Goal: Task Accomplishment & Management: Manage account settings

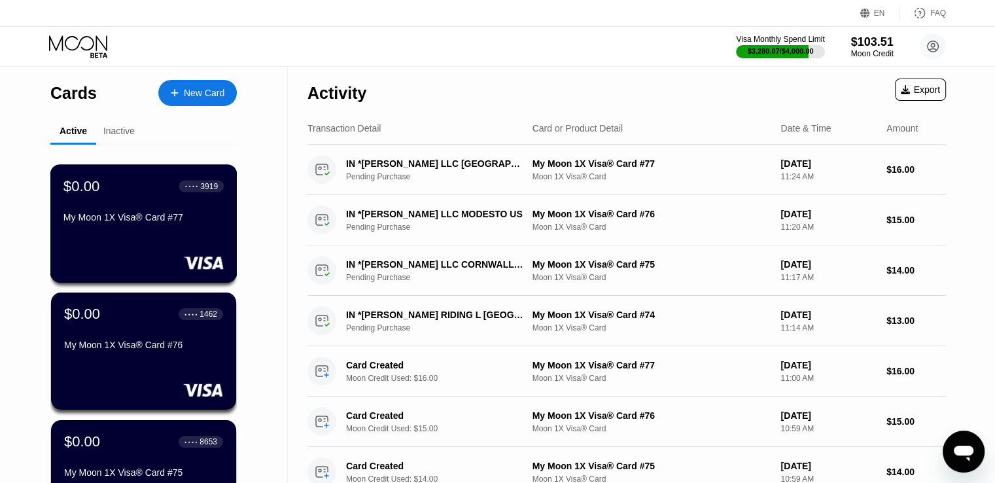
click at [198, 236] on div "$0.00 ● ● ● ● 3919 My Moon 1X Visa® Card #77" at bounding box center [143, 223] width 187 height 118
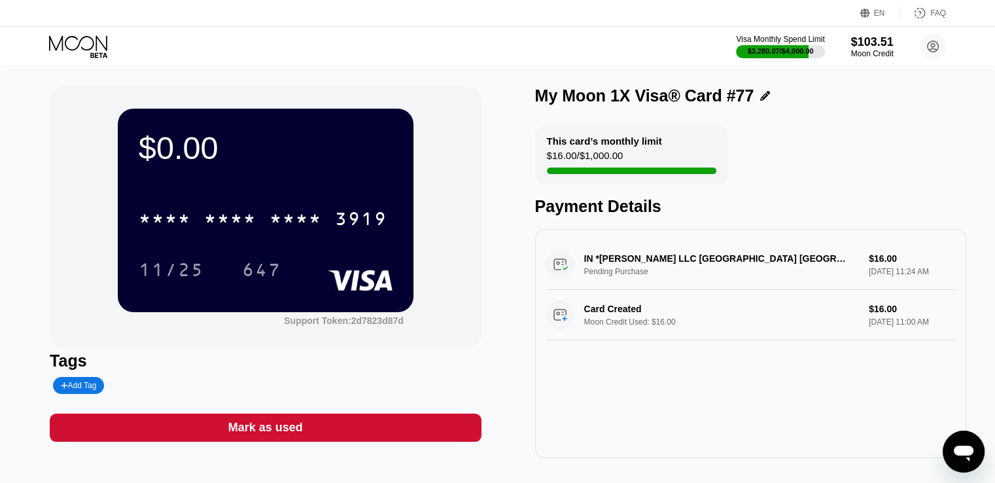
click at [289, 425] on div "Mark as used" at bounding box center [265, 427] width 75 height 15
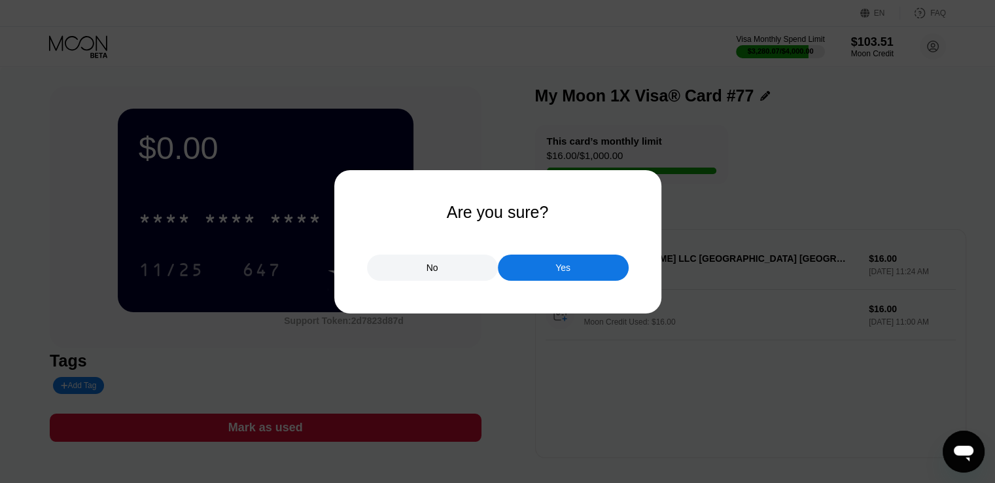
click at [552, 264] on div "Yes" at bounding box center [563, 268] width 131 height 26
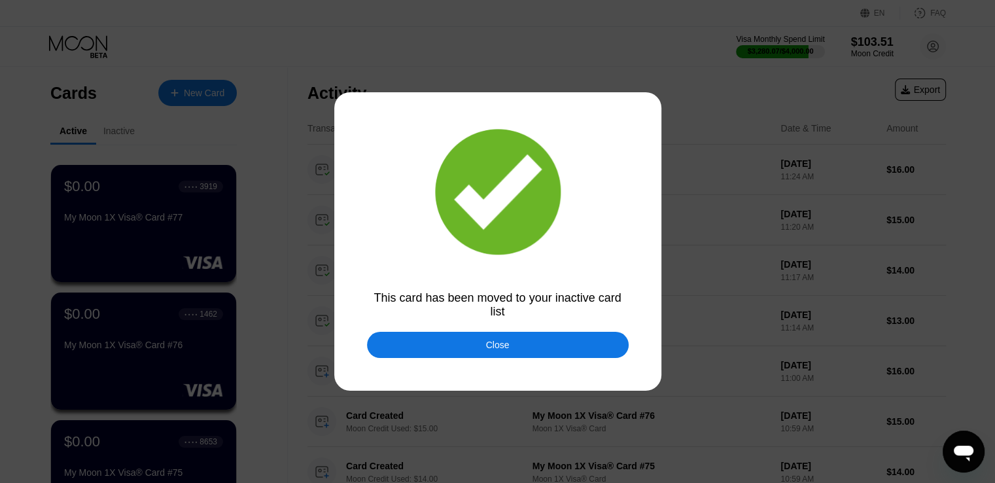
click at [483, 351] on div "Close" at bounding box center [498, 345] width 262 height 26
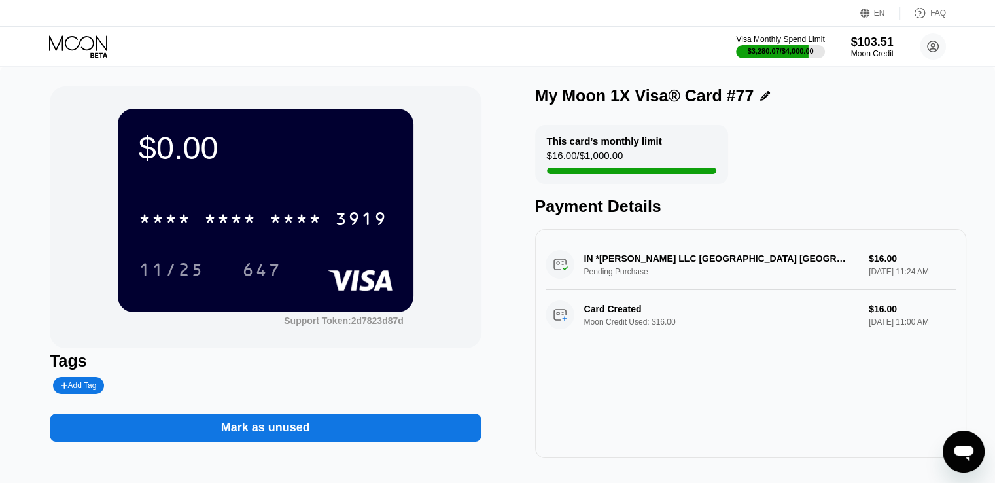
click at [65, 58] on div "Visa Monthly Spend Limit $3,280.07 / $4,000.00 $103.51 Moon Credit [EMAIL_ADDRE…" at bounding box center [497, 46] width 995 height 39
click at [86, 48] on icon at bounding box center [79, 46] width 61 height 23
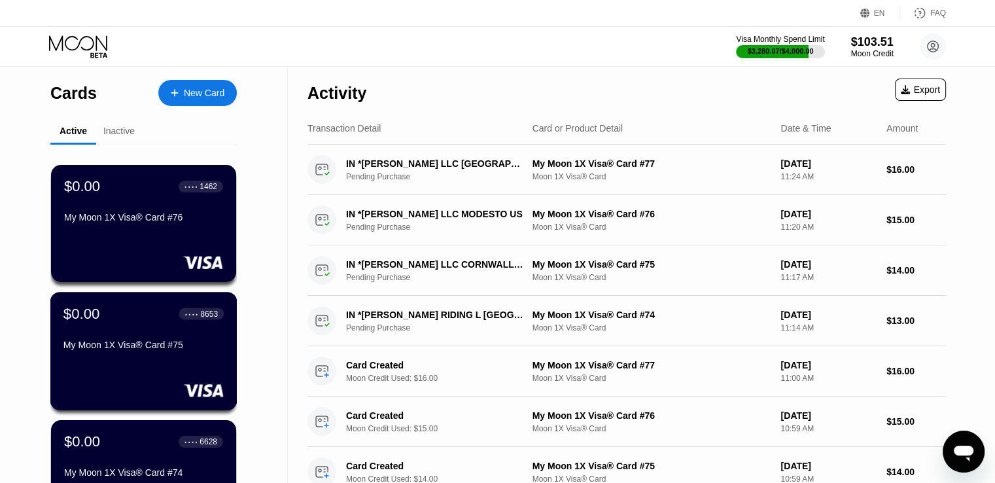
click at [128, 334] on div "$0.00 ● ● ● ● 8653 My Moon 1X Visa® Card #75" at bounding box center [143, 330] width 160 height 50
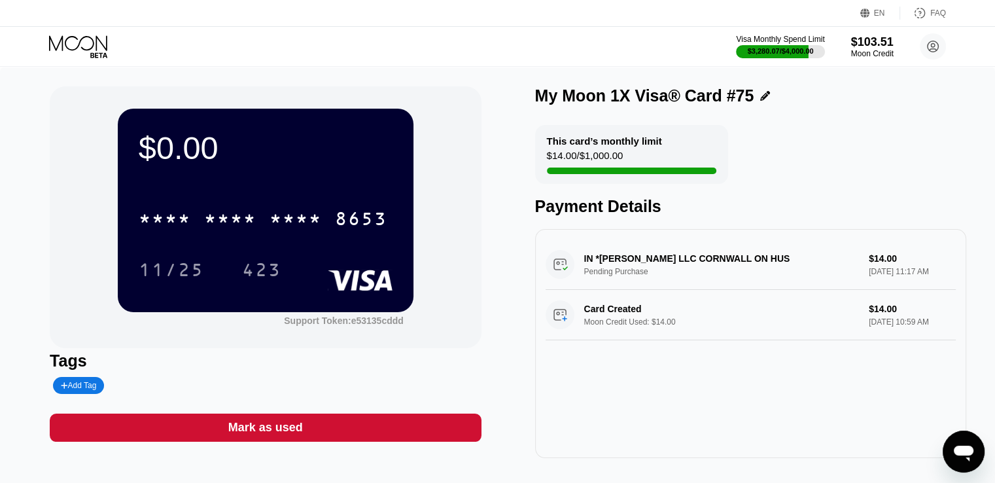
click at [283, 434] on div "Mark as used" at bounding box center [265, 427] width 75 height 15
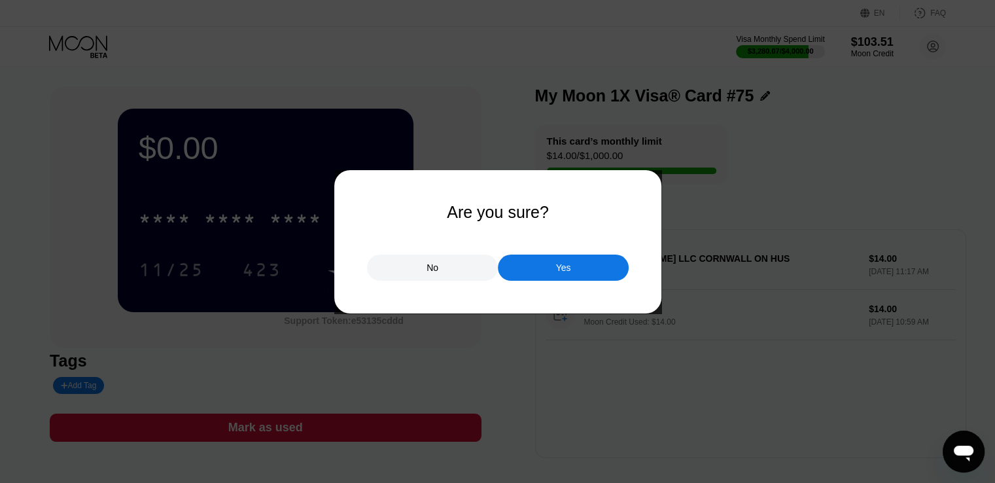
click at [531, 276] on div "Yes" at bounding box center [563, 268] width 131 height 26
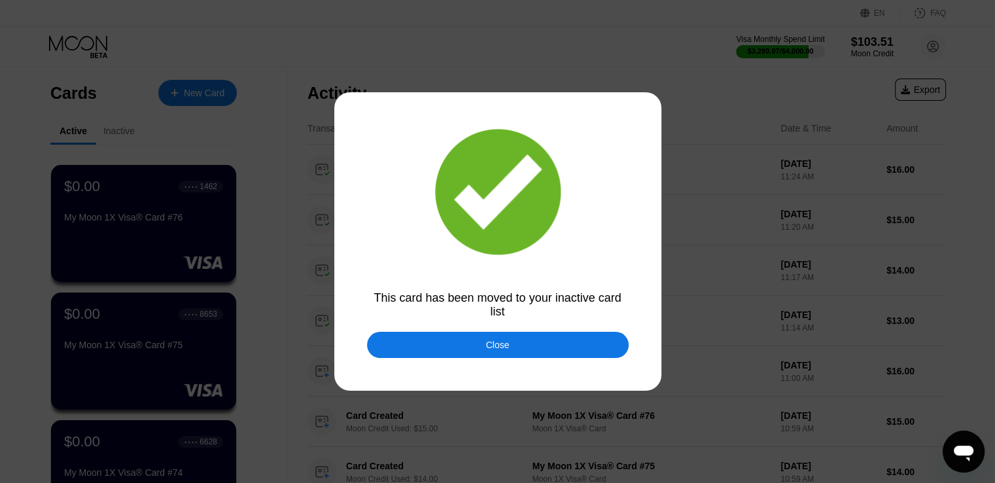
click at [422, 345] on div "Close" at bounding box center [498, 345] width 262 height 26
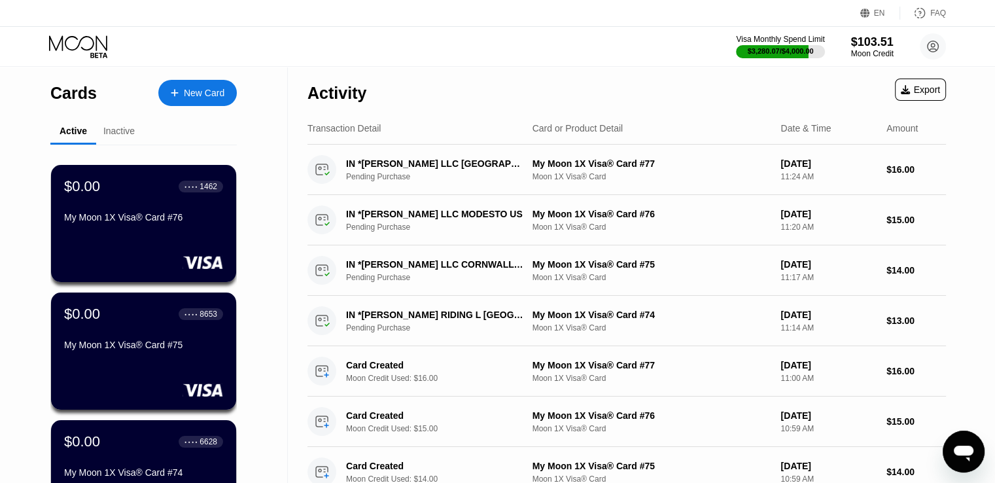
click at [137, 228] on div "My Moon 1X Visa® Card #76" at bounding box center [143, 220] width 159 height 16
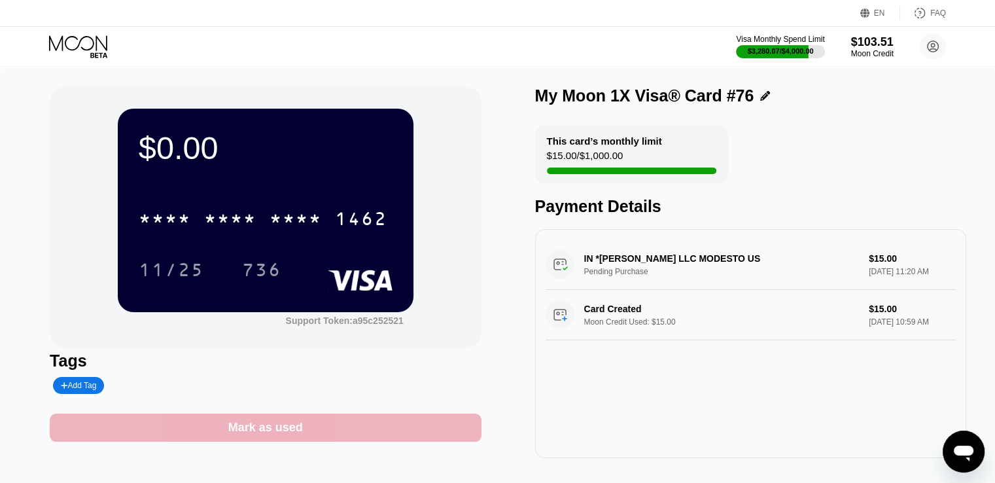
click at [317, 428] on div "Mark as used" at bounding box center [265, 427] width 431 height 28
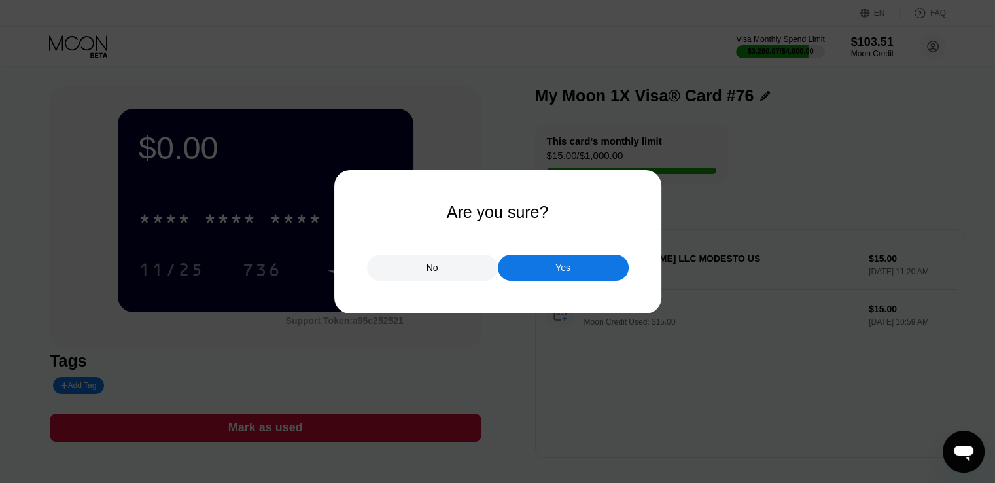
click at [557, 279] on div "Yes" at bounding box center [563, 268] width 131 height 26
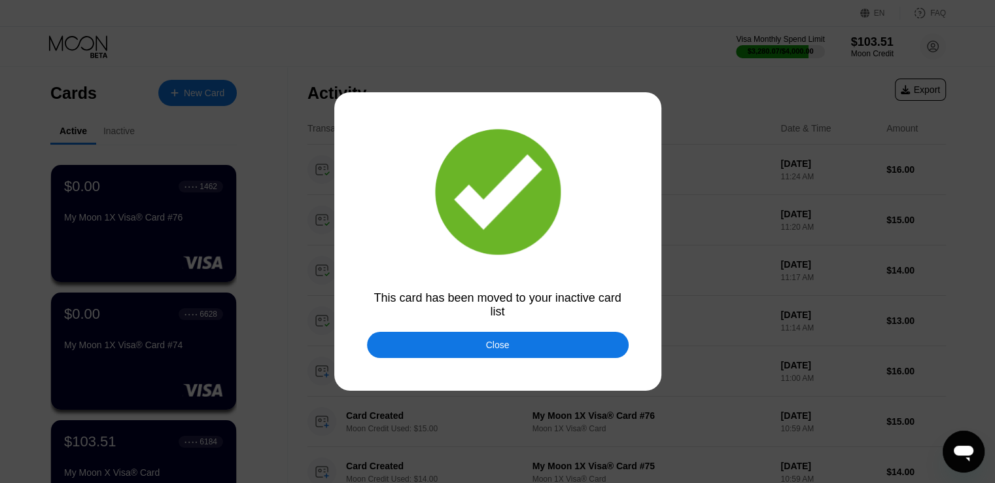
click at [395, 348] on div "Close" at bounding box center [498, 345] width 262 height 26
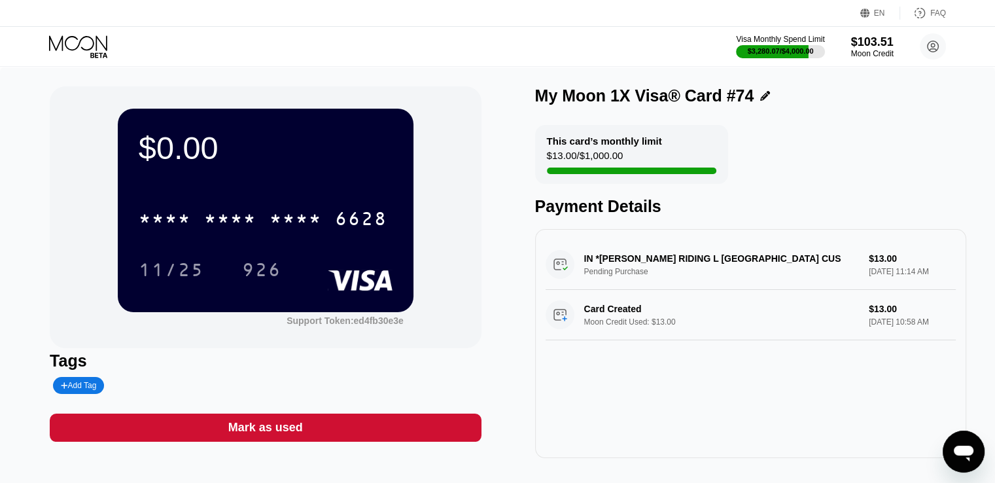
click at [243, 428] on div "Mark as used" at bounding box center [265, 427] width 75 height 15
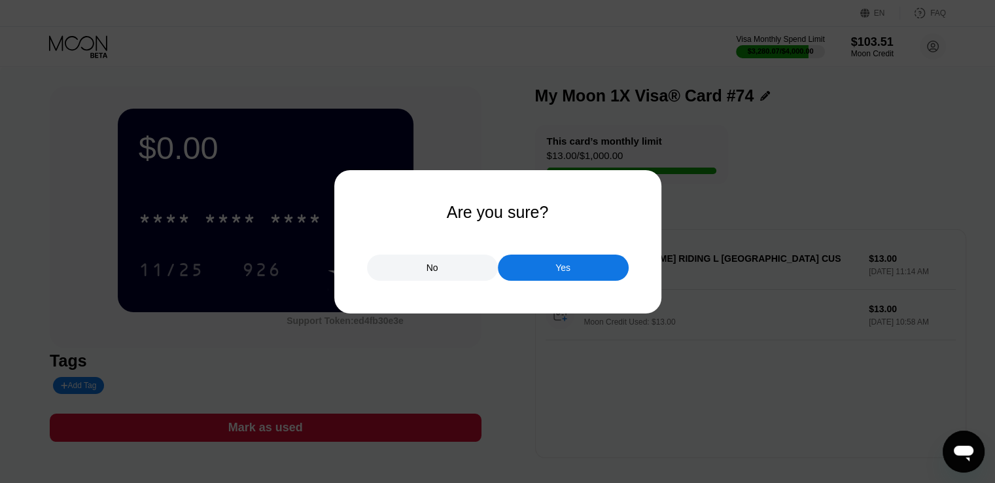
click at [581, 249] on div "No Yes" at bounding box center [498, 260] width 262 height 39
click at [556, 267] on div "Yes" at bounding box center [562, 268] width 15 height 12
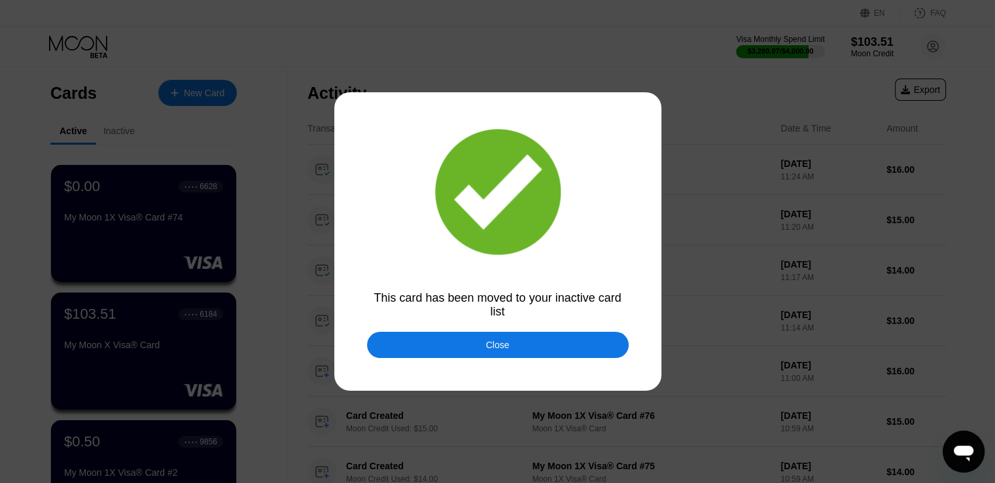
click at [390, 338] on div "Close" at bounding box center [498, 345] width 262 height 26
